Goal: Transaction & Acquisition: Download file/media

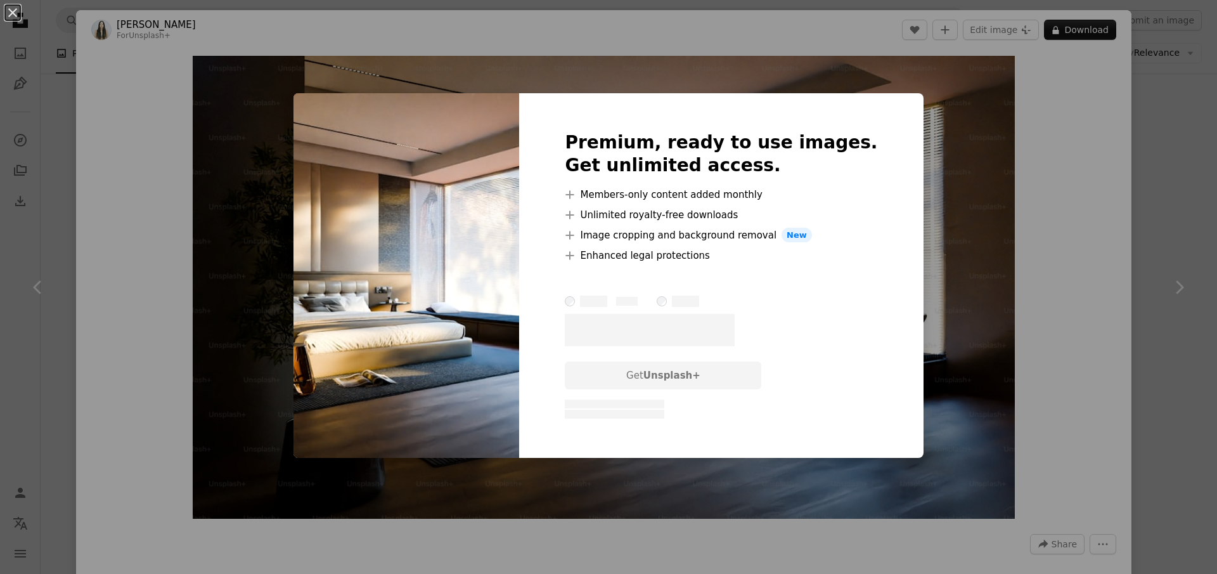
scroll to position [2332, 0]
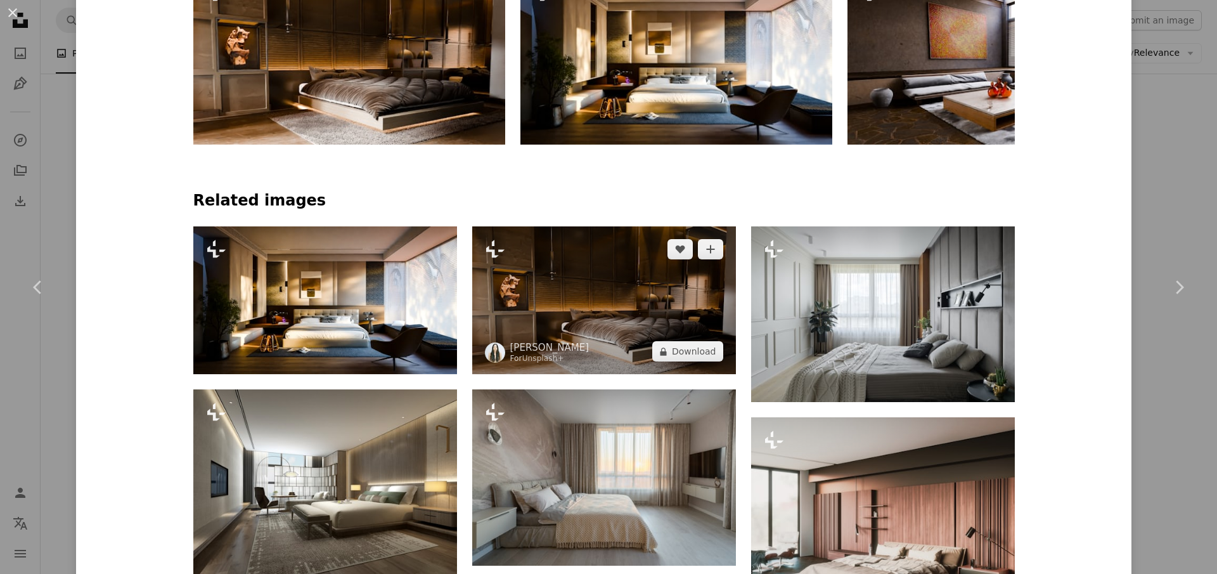
scroll to position [826, 0]
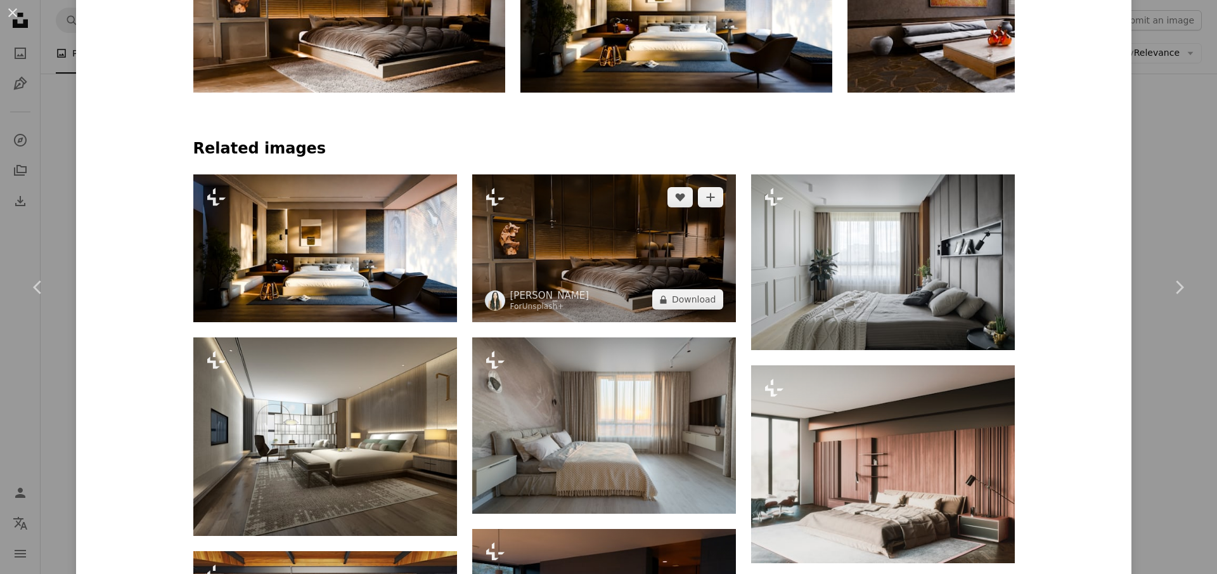
click at [641, 262] on img at bounding box center [604, 248] width 264 height 148
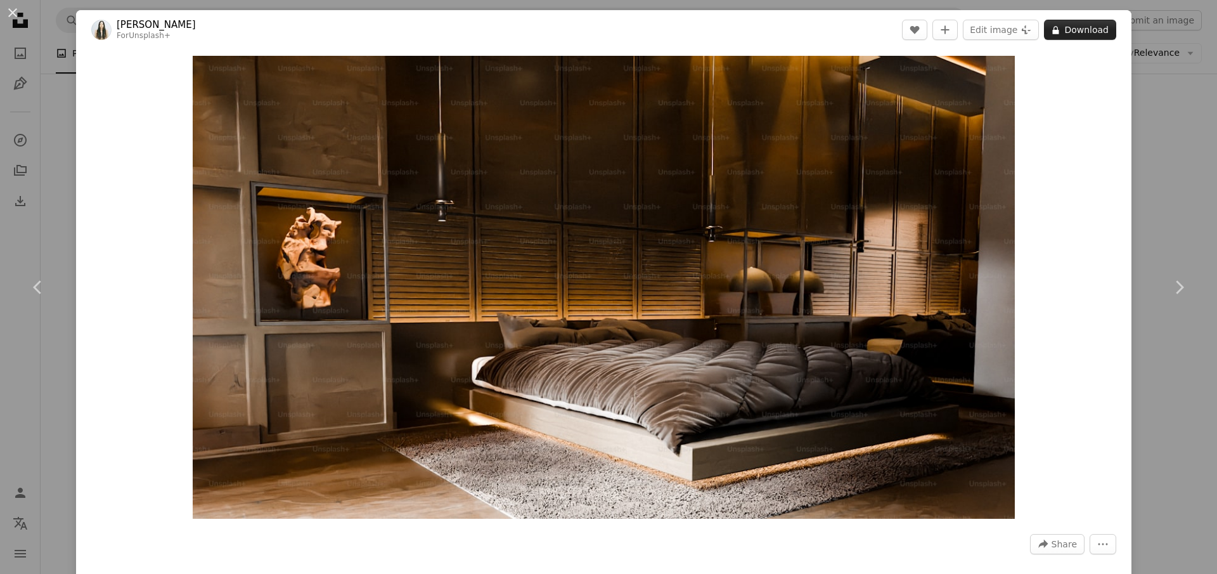
click at [1087, 27] on button "A lock Download" at bounding box center [1080, 30] width 72 height 20
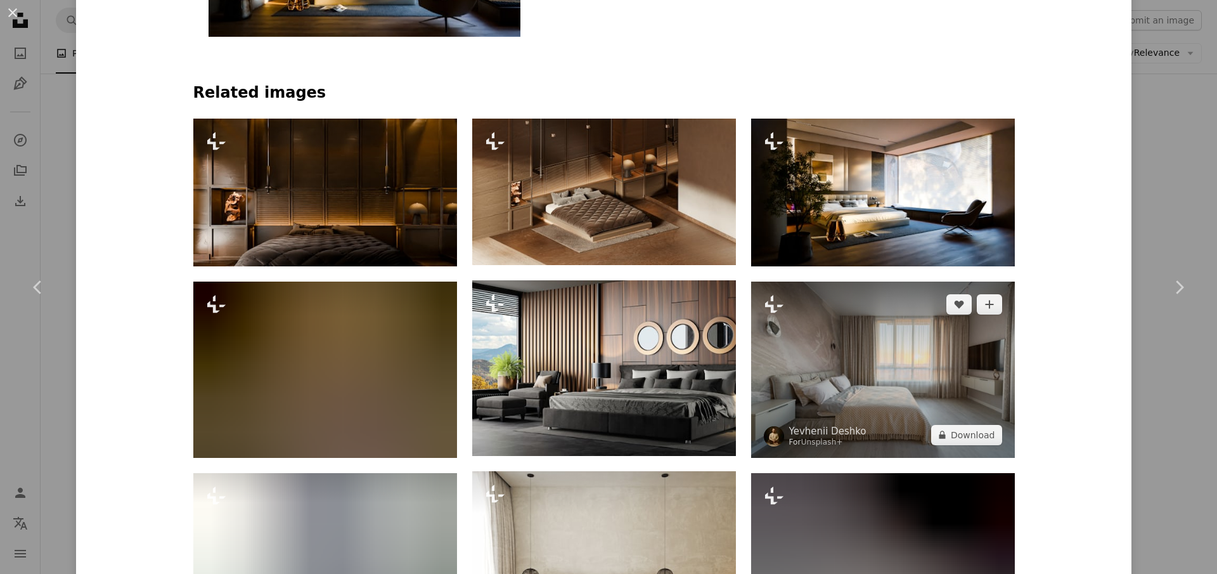
scroll to position [968, 0]
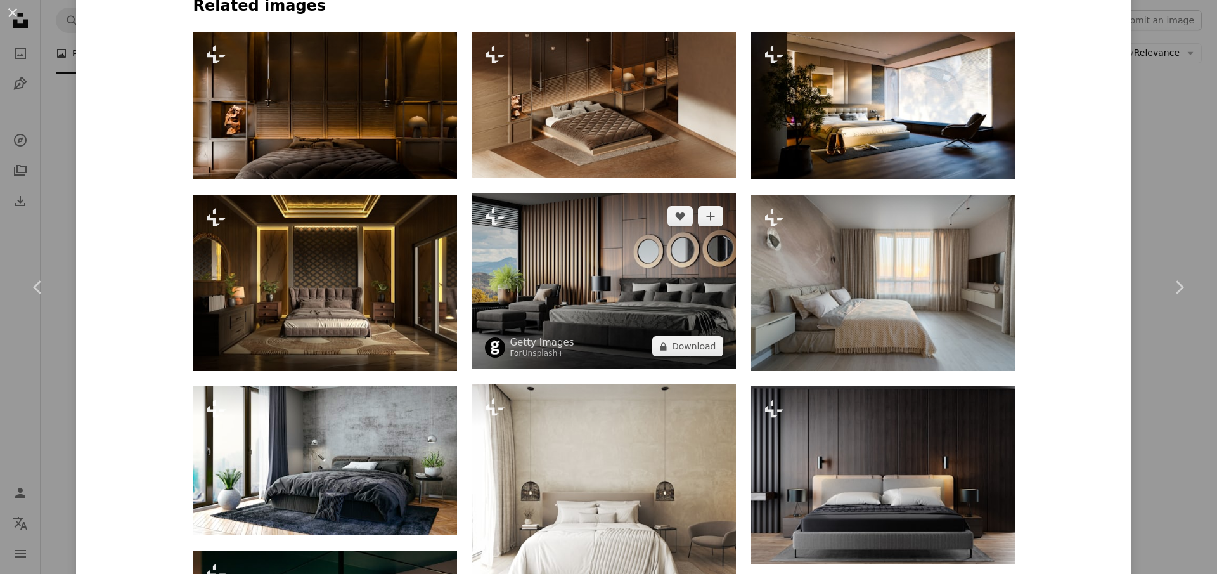
click at [583, 295] on img at bounding box center [604, 281] width 264 height 176
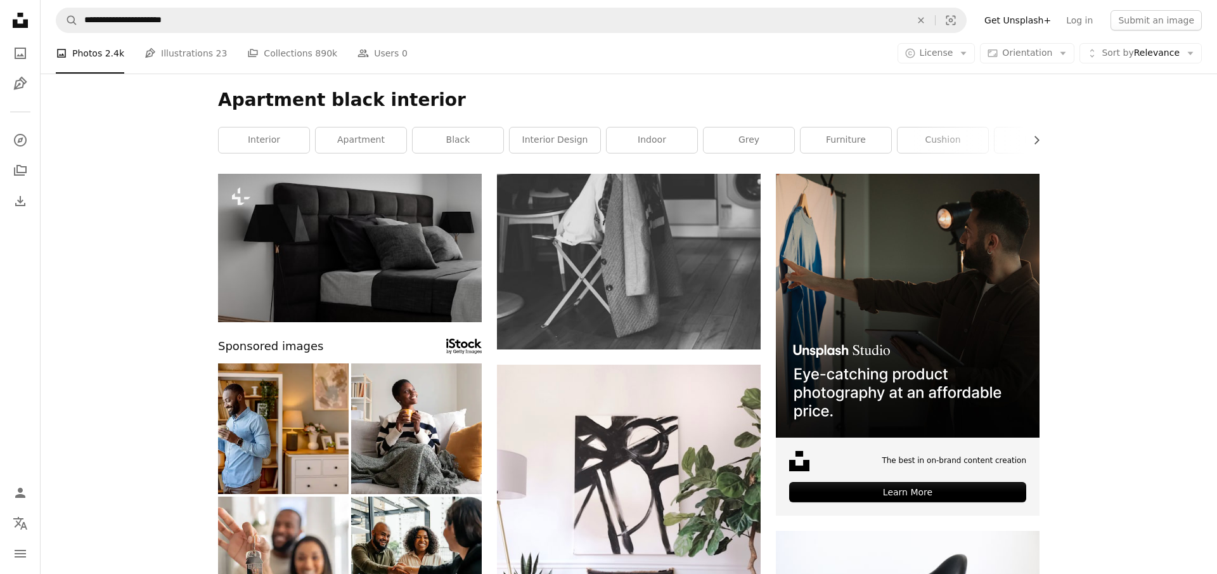
scroll to position [4, 0]
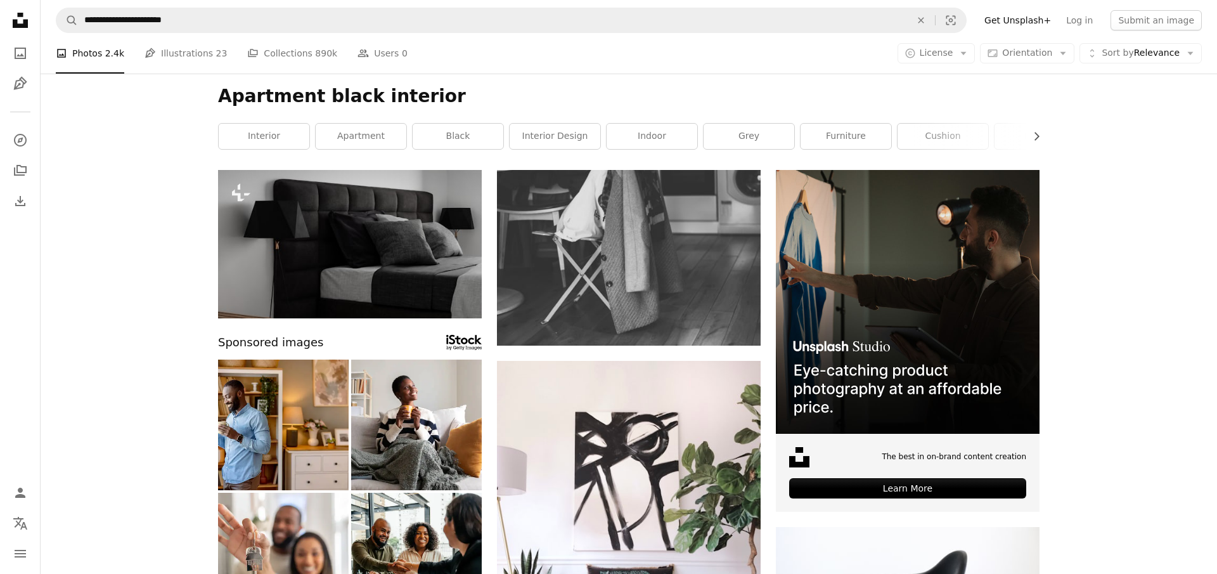
click at [983, 55] on div "A copyright icon © License Arrow down Aspect ratio Orientation Arrow down Unfol…" at bounding box center [1050, 53] width 304 height 20
click at [976, 55] on button "A copyright icon © License Arrow down" at bounding box center [937, 53] width 78 height 20
click at [955, 162] on link "Free" at bounding box center [962, 154] width 104 height 23
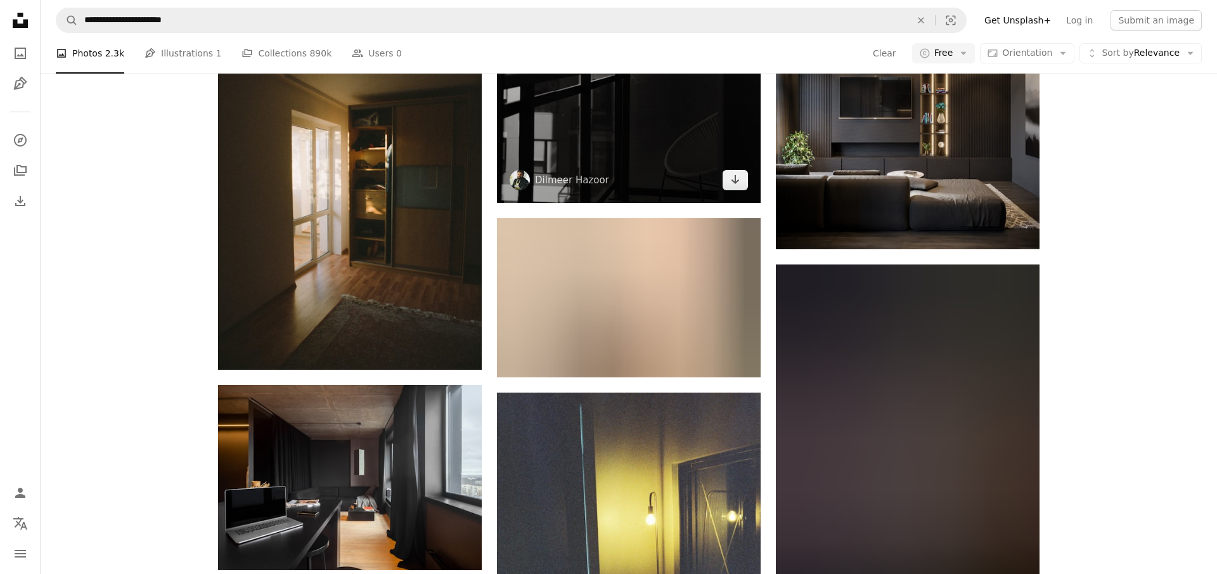
scroll to position [5414, 0]
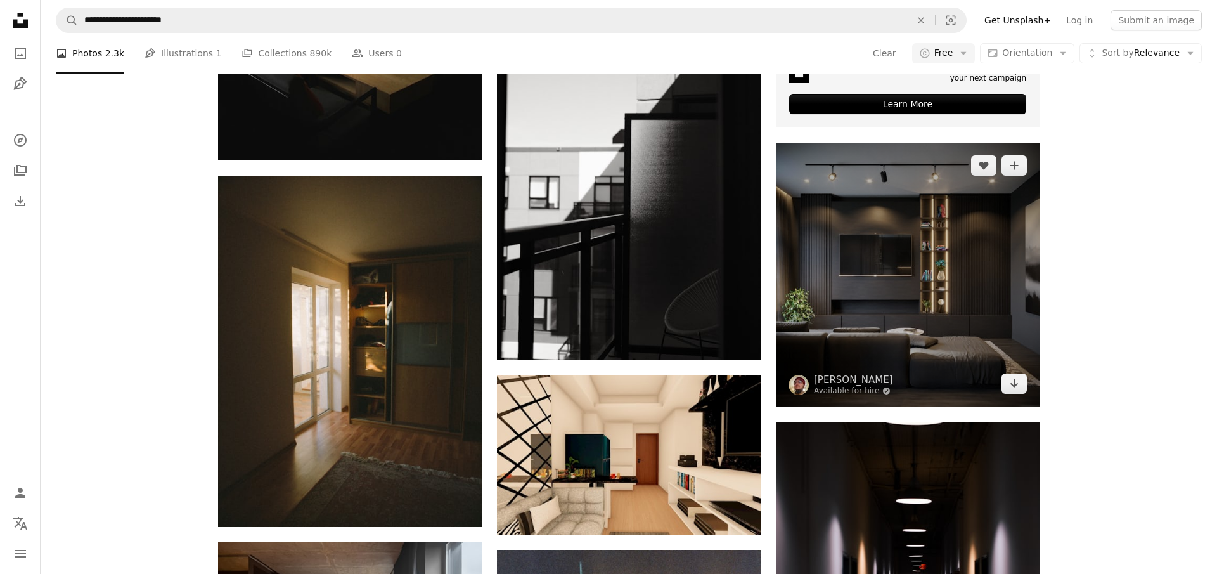
click at [904, 236] on img at bounding box center [908, 275] width 264 height 264
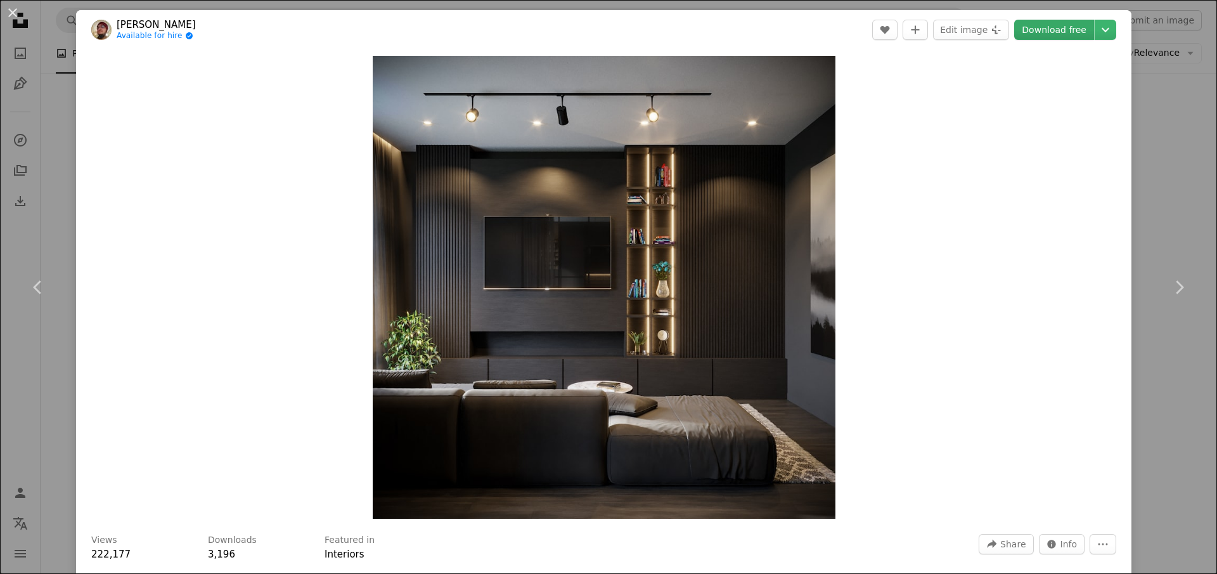
click at [1080, 30] on link "Download free" at bounding box center [1054, 30] width 80 height 20
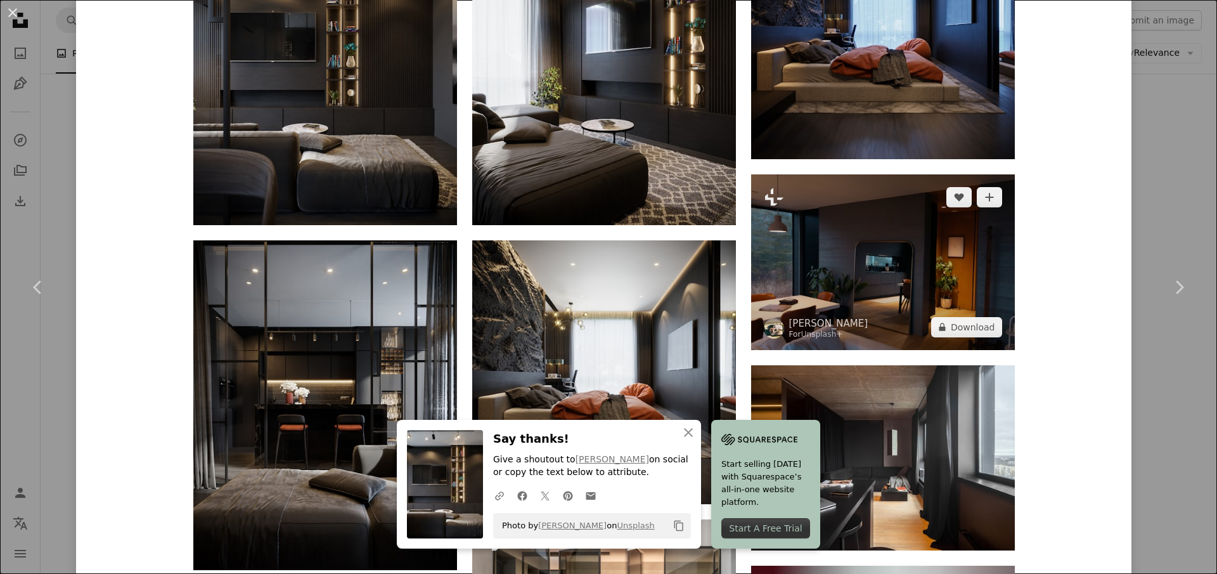
scroll to position [1254, 0]
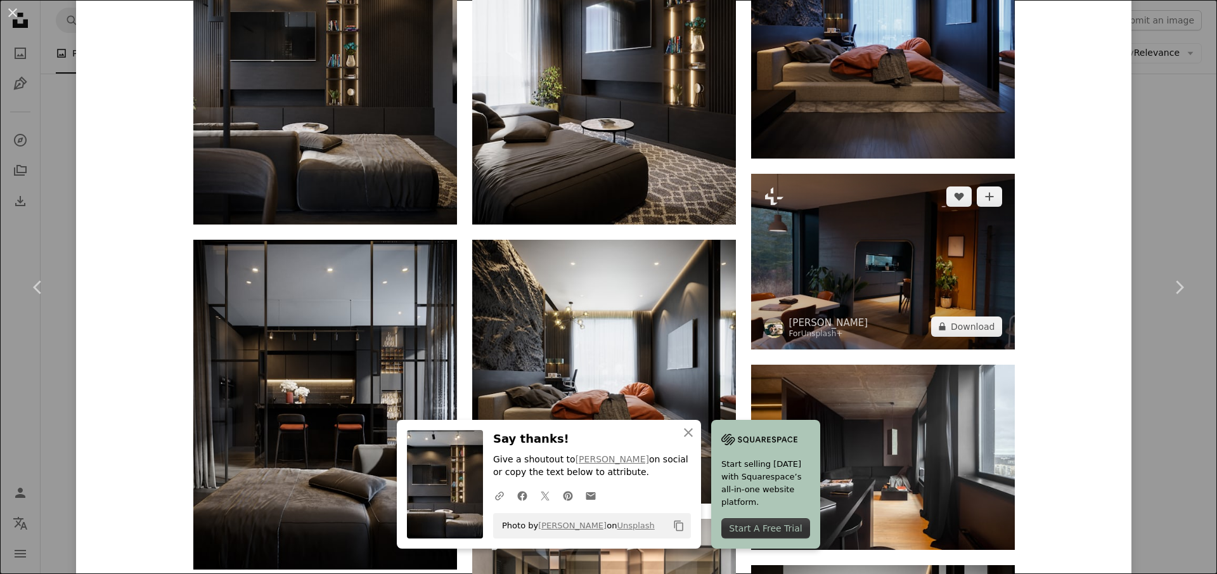
click at [874, 238] on img at bounding box center [883, 262] width 264 height 176
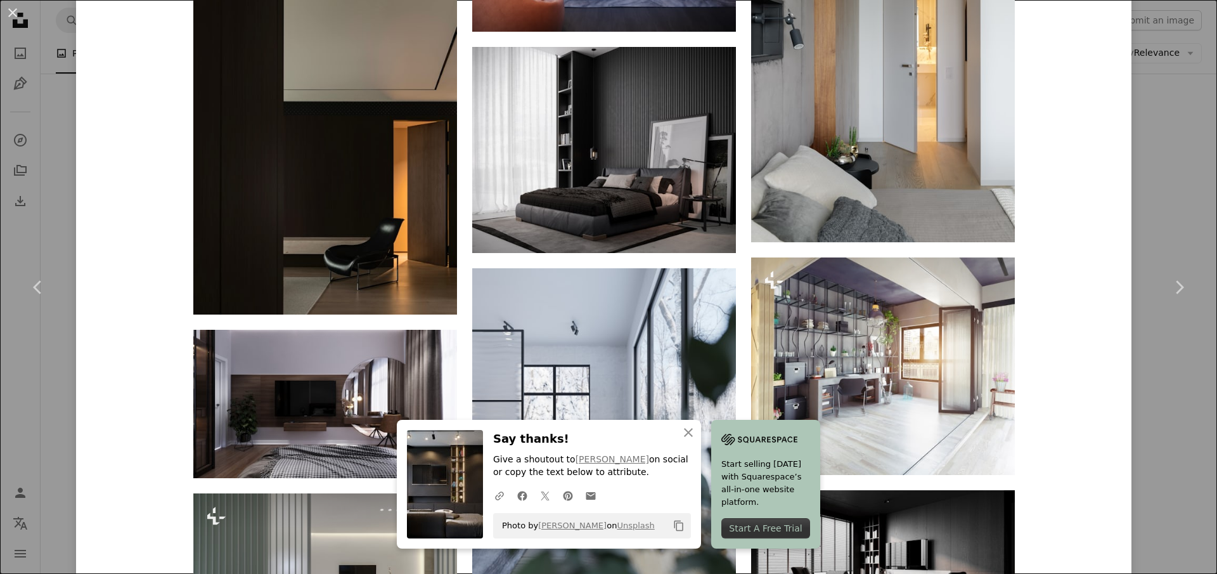
scroll to position [5475, 0]
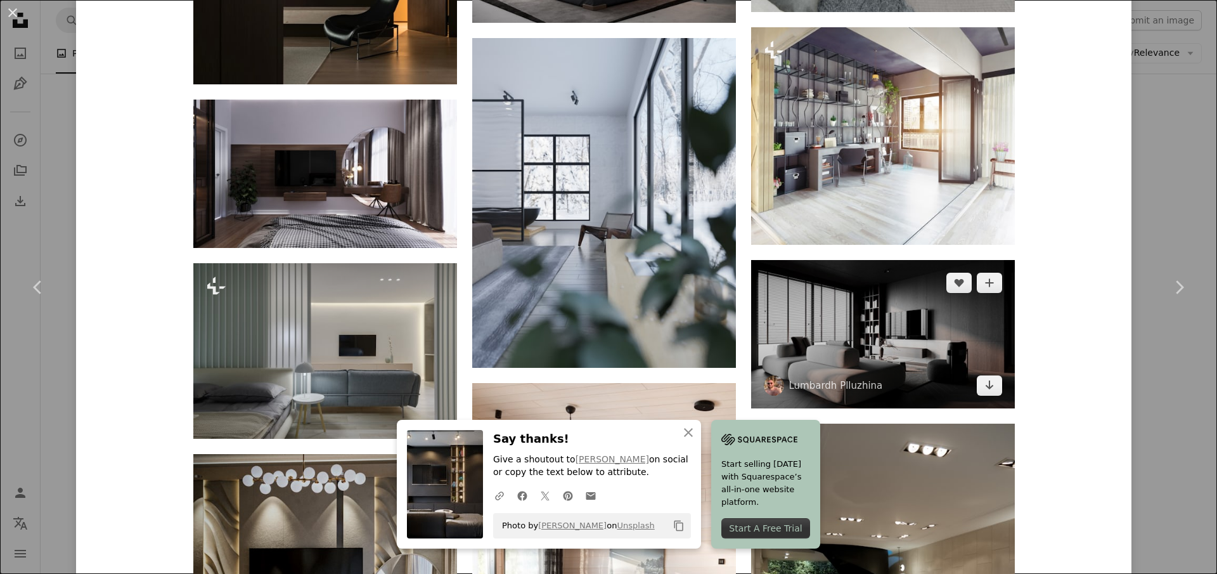
click at [919, 313] on img at bounding box center [883, 334] width 264 height 148
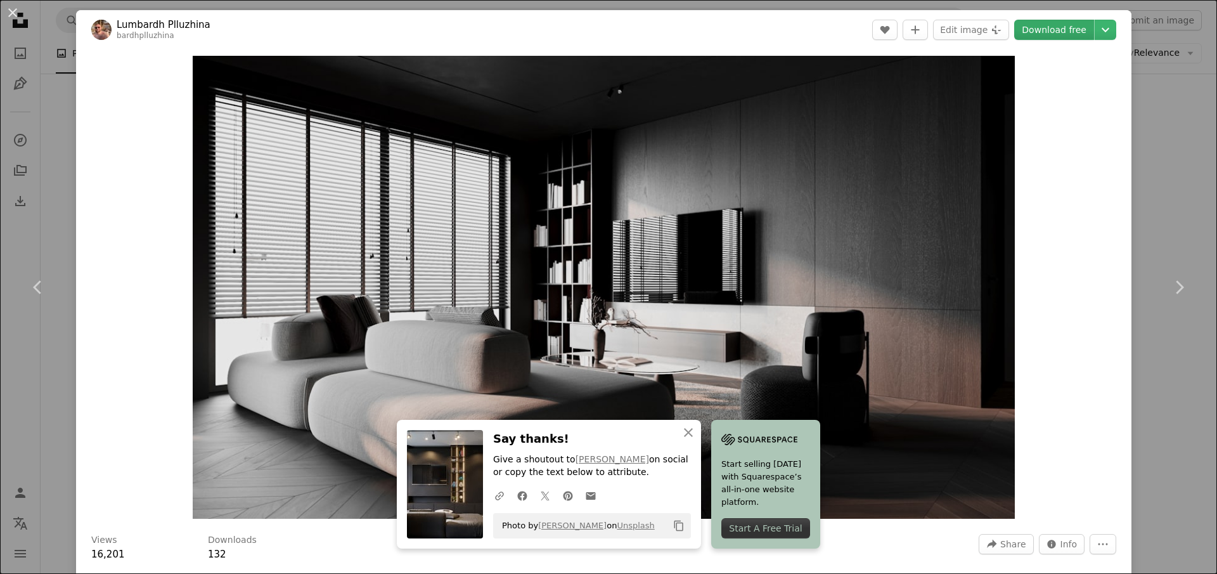
click at [1078, 32] on link "Download free" at bounding box center [1054, 30] width 80 height 20
